Goal: Find specific page/section: Find specific page/section

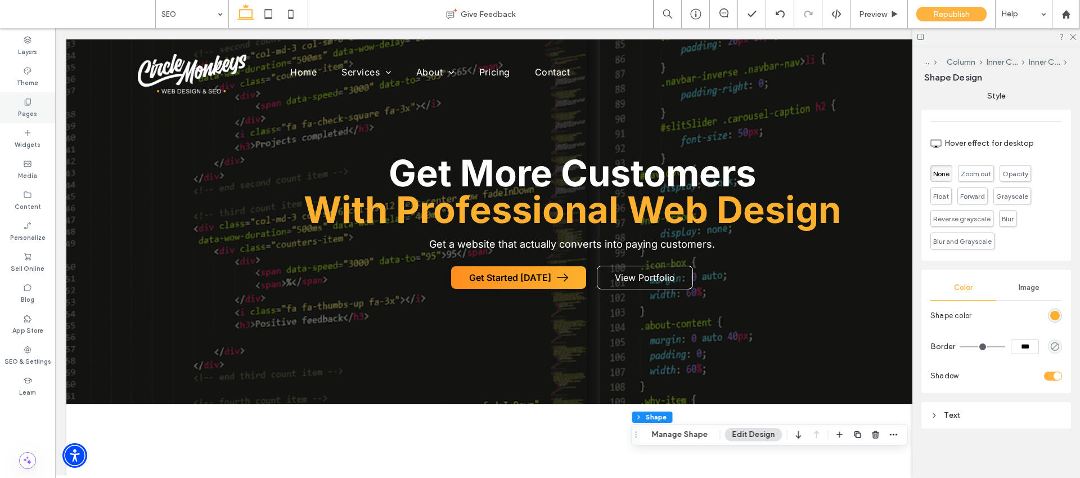
click at [26, 105] on use at bounding box center [28, 101] width 6 height 7
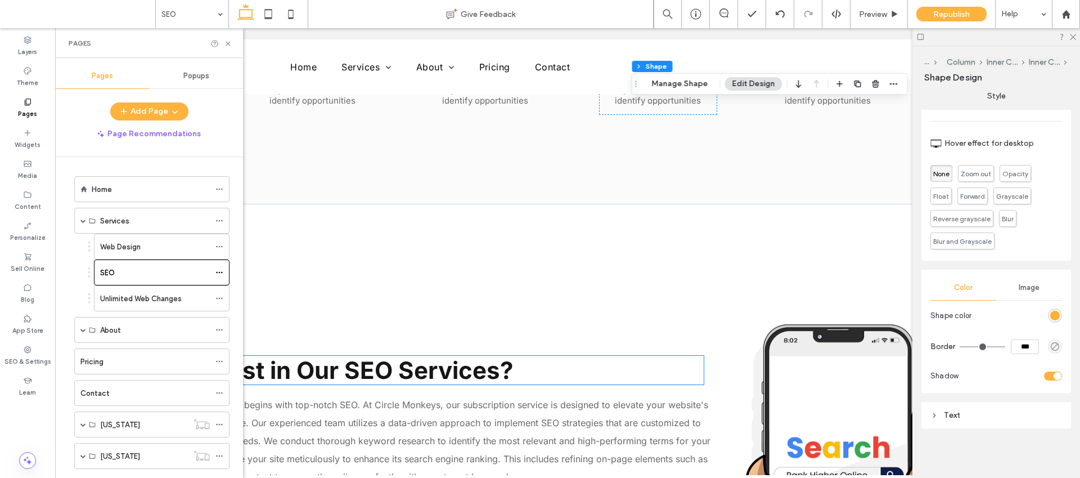
scroll to position [1542, 0]
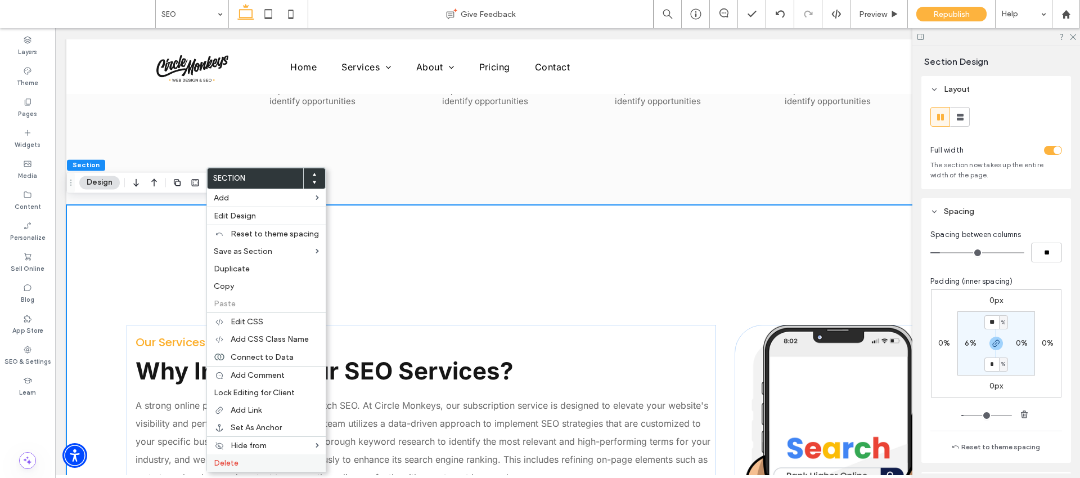
click at [228, 463] on span "Delete" at bounding box center [226, 463] width 25 height 10
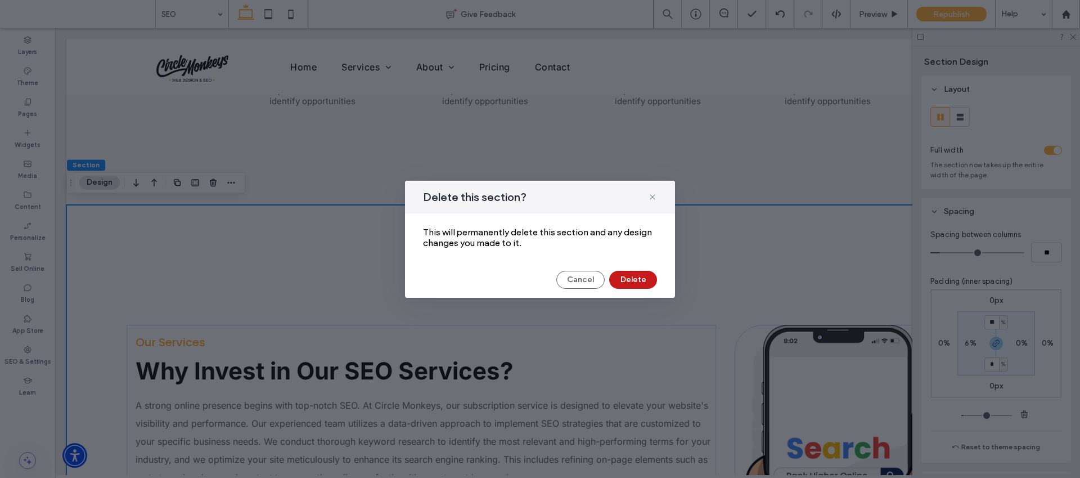
click at [629, 280] on button "Delete" at bounding box center [633, 280] width 48 height 18
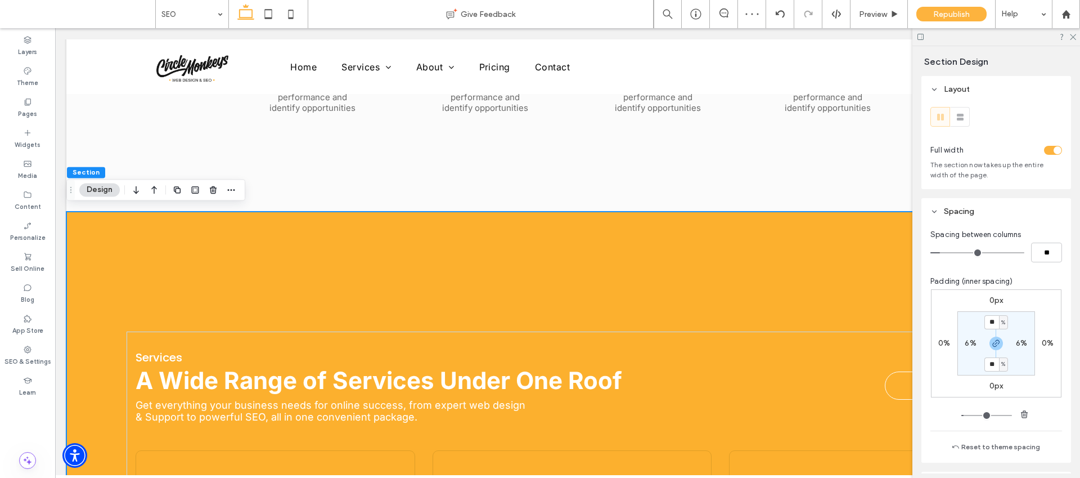
scroll to position [1534, 0]
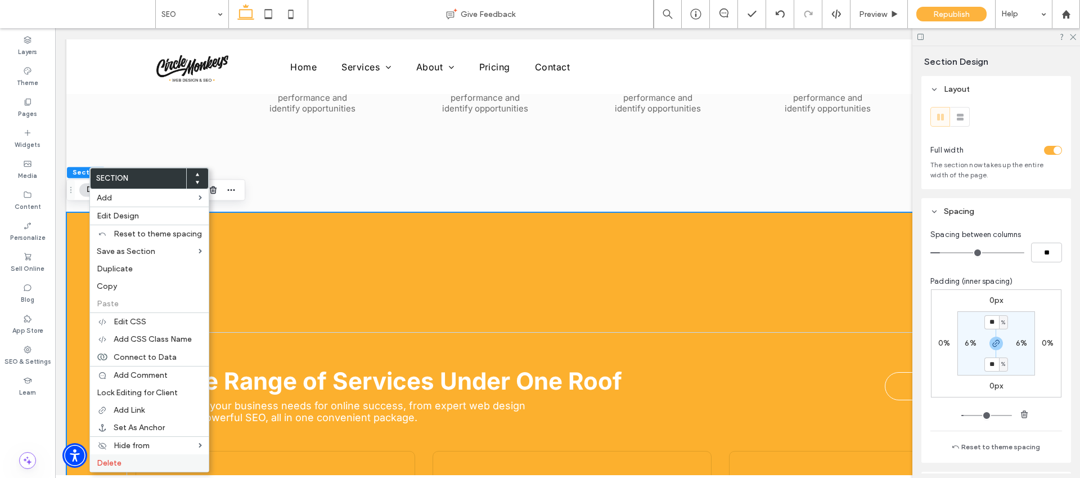
click at [117, 465] on span "Delete" at bounding box center [109, 463] width 25 height 10
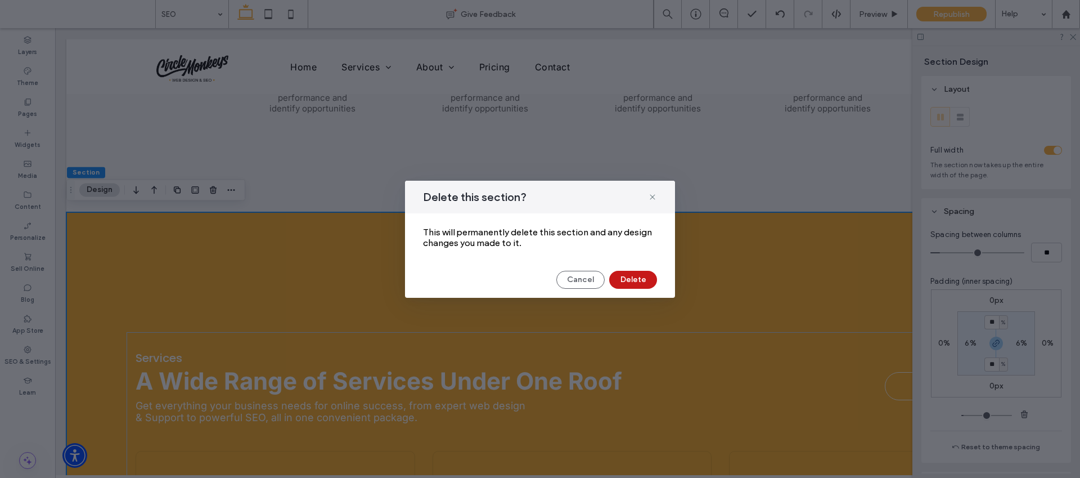
click at [637, 279] on button "Delete" at bounding box center [633, 280] width 48 height 18
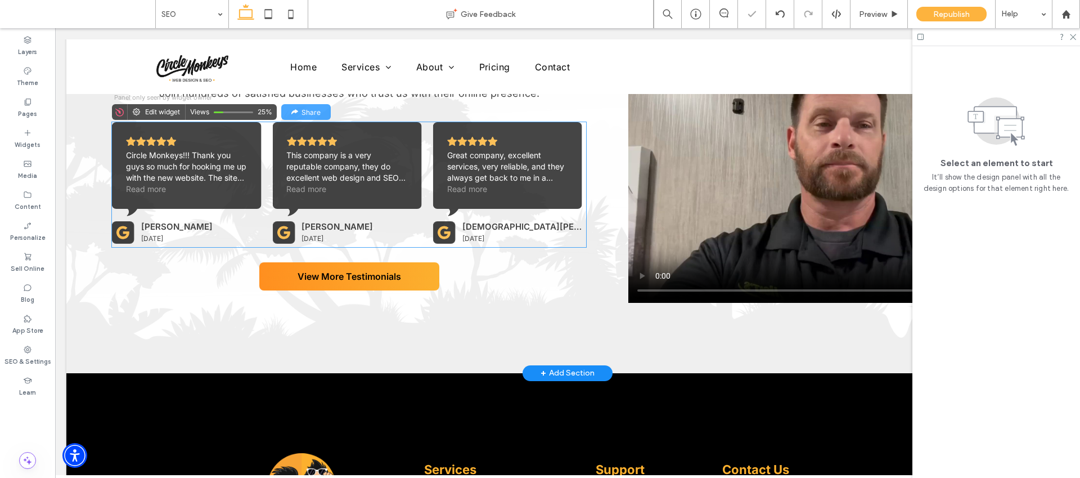
scroll to position [1549, 0]
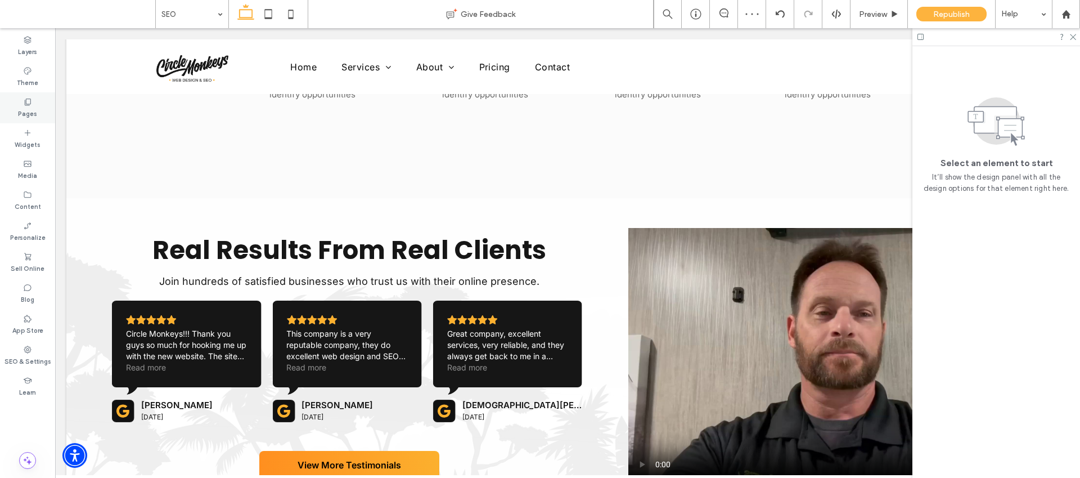
click at [30, 106] on label "Pages" at bounding box center [27, 112] width 19 height 12
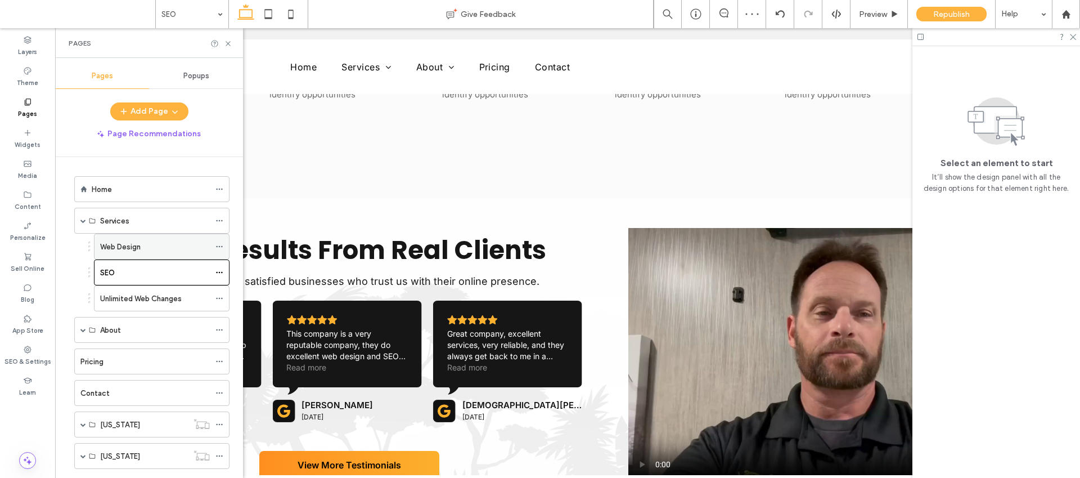
click at [137, 240] on label "Web Design" at bounding box center [120, 247] width 40 height 20
click at [142, 276] on div "SEO" at bounding box center [155, 273] width 110 height 12
click at [158, 300] on label "Unlimited Web Changes" at bounding box center [141, 299] width 82 height 20
